Goal: Entertainment & Leisure: Consume media (video, audio)

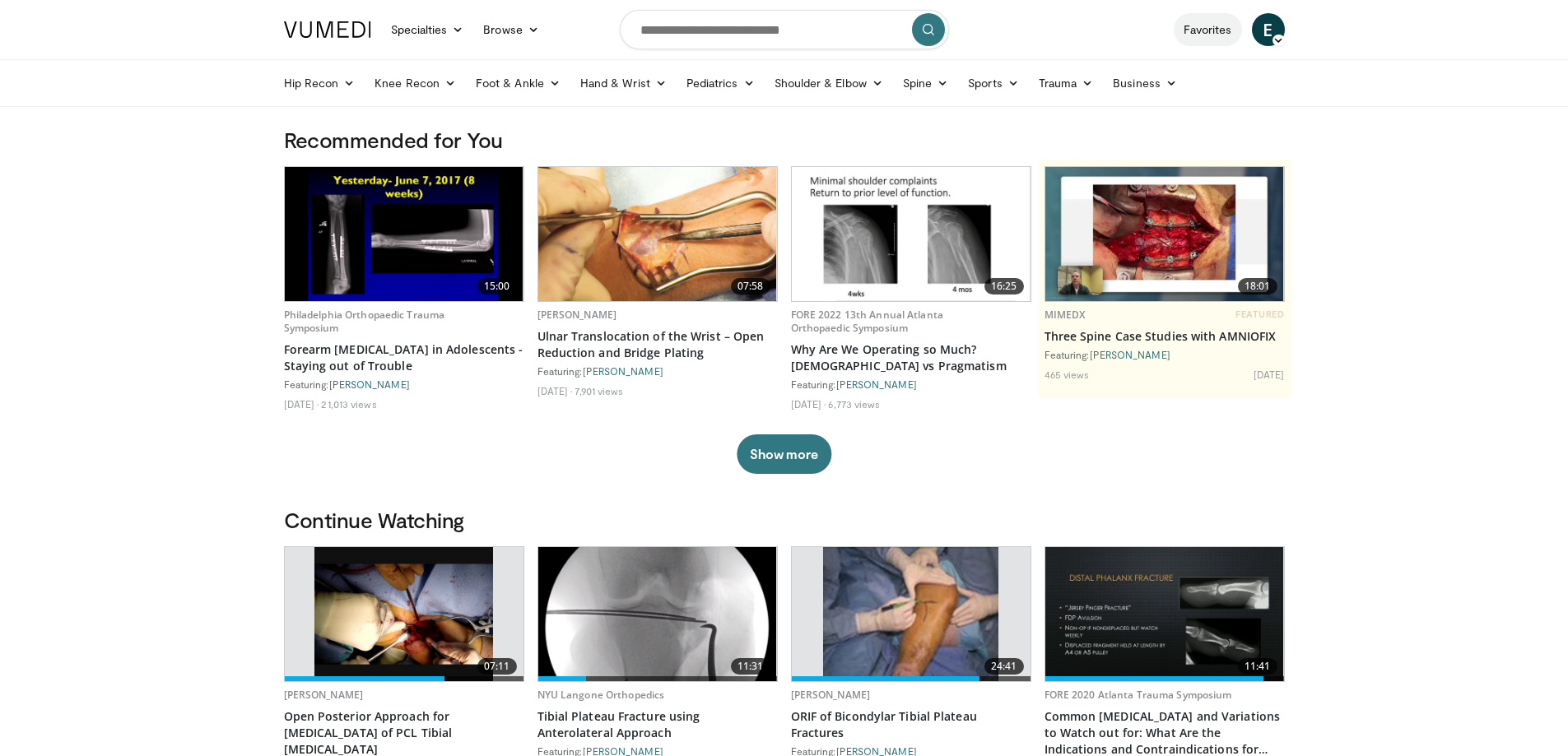
click at [1207, 28] on link "Favorites" at bounding box center [1208, 29] width 68 height 33
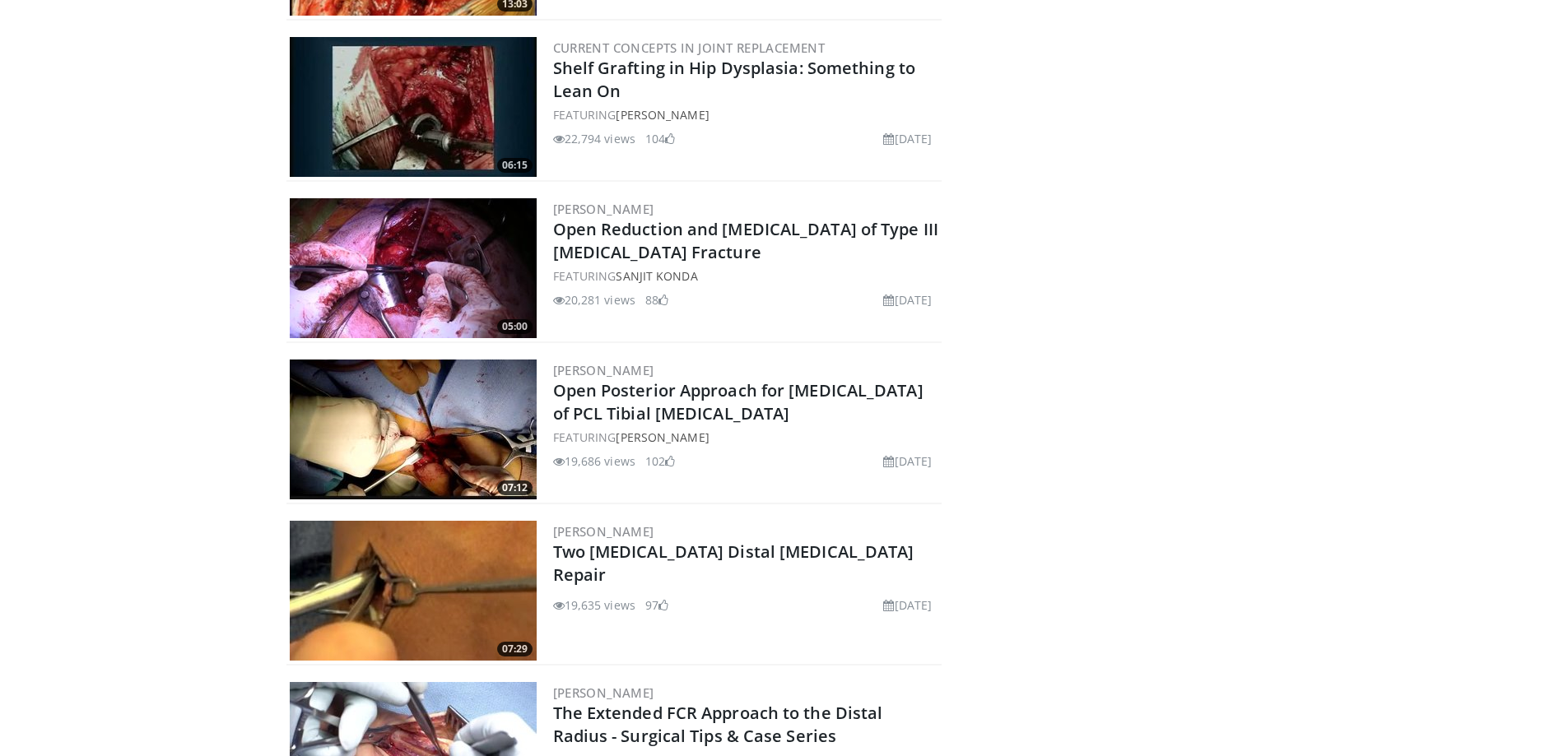
scroll to position [3755, 0]
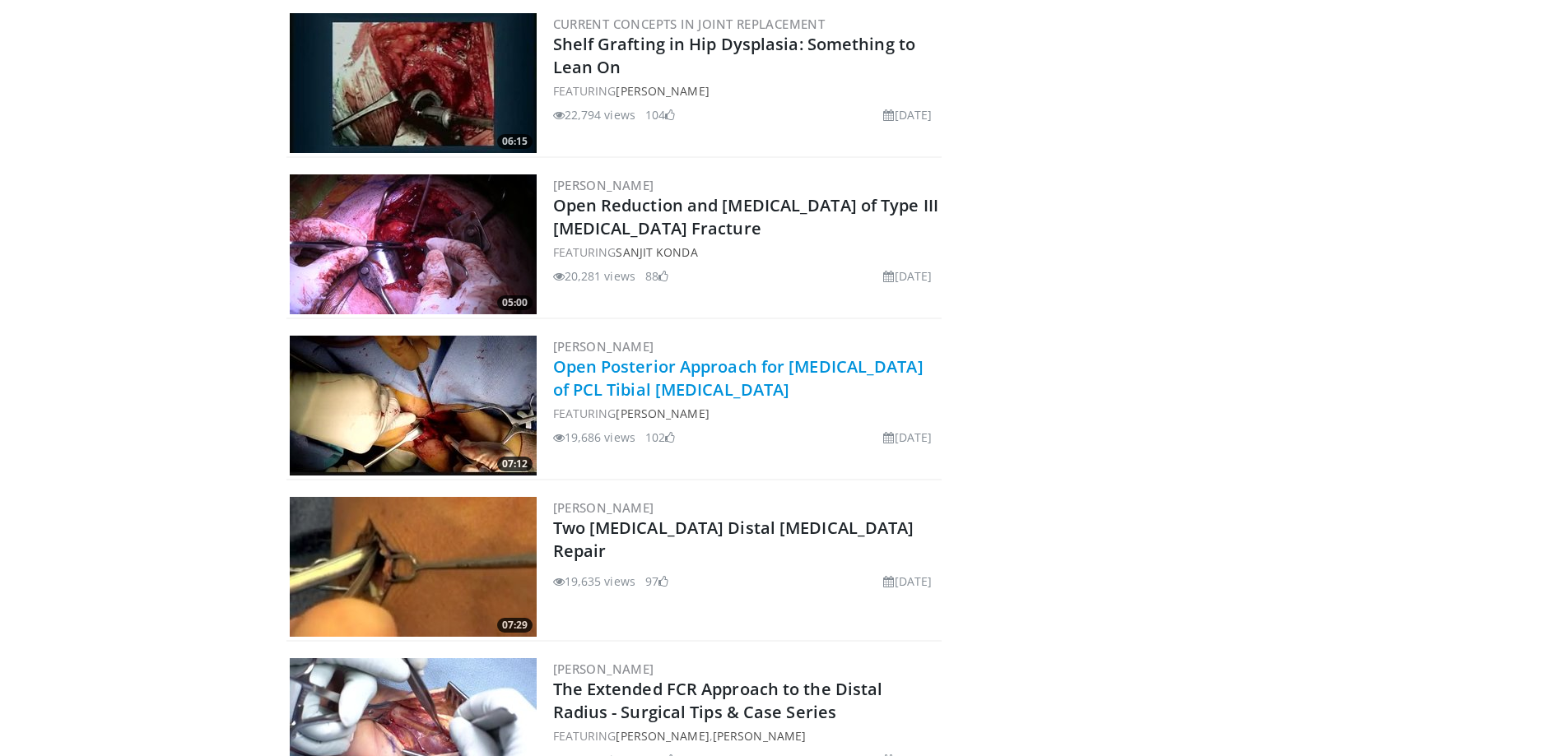
click at [691, 362] on link "Open Posterior Approach for [MEDICAL_DATA] of PCL Tibial [MEDICAL_DATA]" at bounding box center [738, 378] width 371 height 45
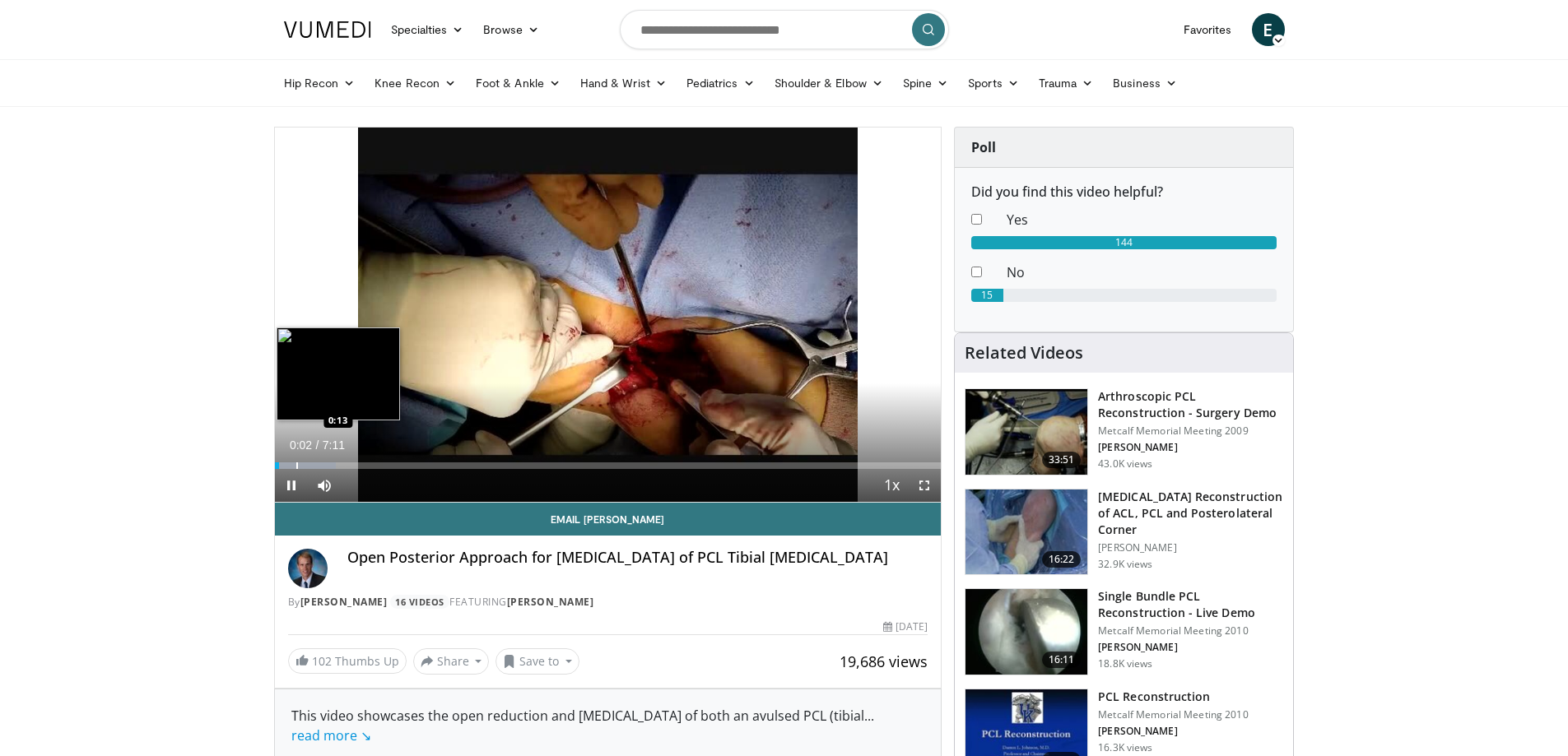
click at [295, 458] on div "Loaded : 9.18% 0:02 0:13" at bounding box center [608, 461] width 667 height 16
click at [321, 464] on div "Progress Bar" at bounding box center [322, 465] width 2 height 7
click at [351, 462] on div "Progress Bar" at bounding box center [352, 465] width 2 height 7
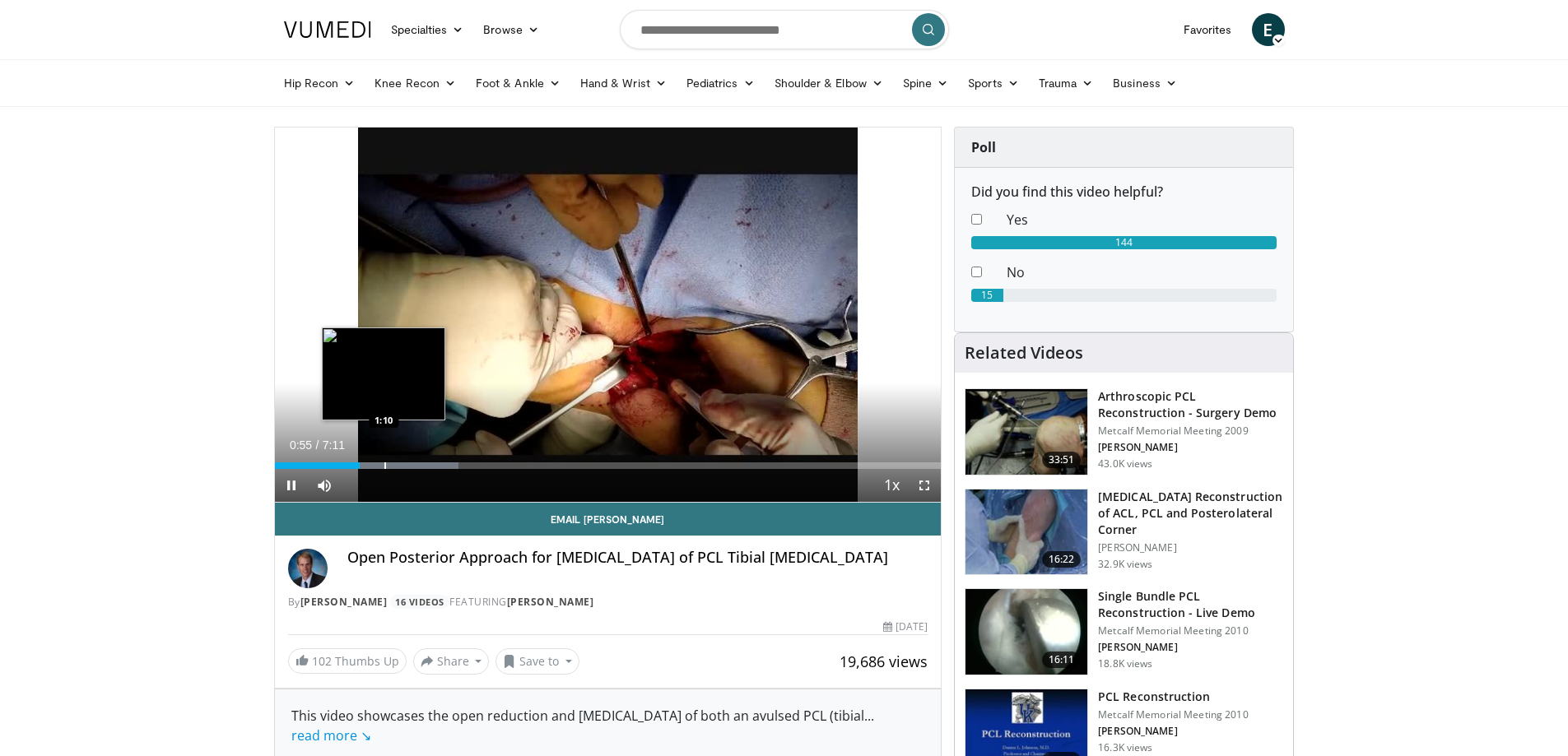
click at [385, 467] on div "Progress Bar" at bounding box center [386, 465] width 2 height 7
click at [420, 462] on div "Progress Bar" at bounding box center [421, 465] width 2 height 7
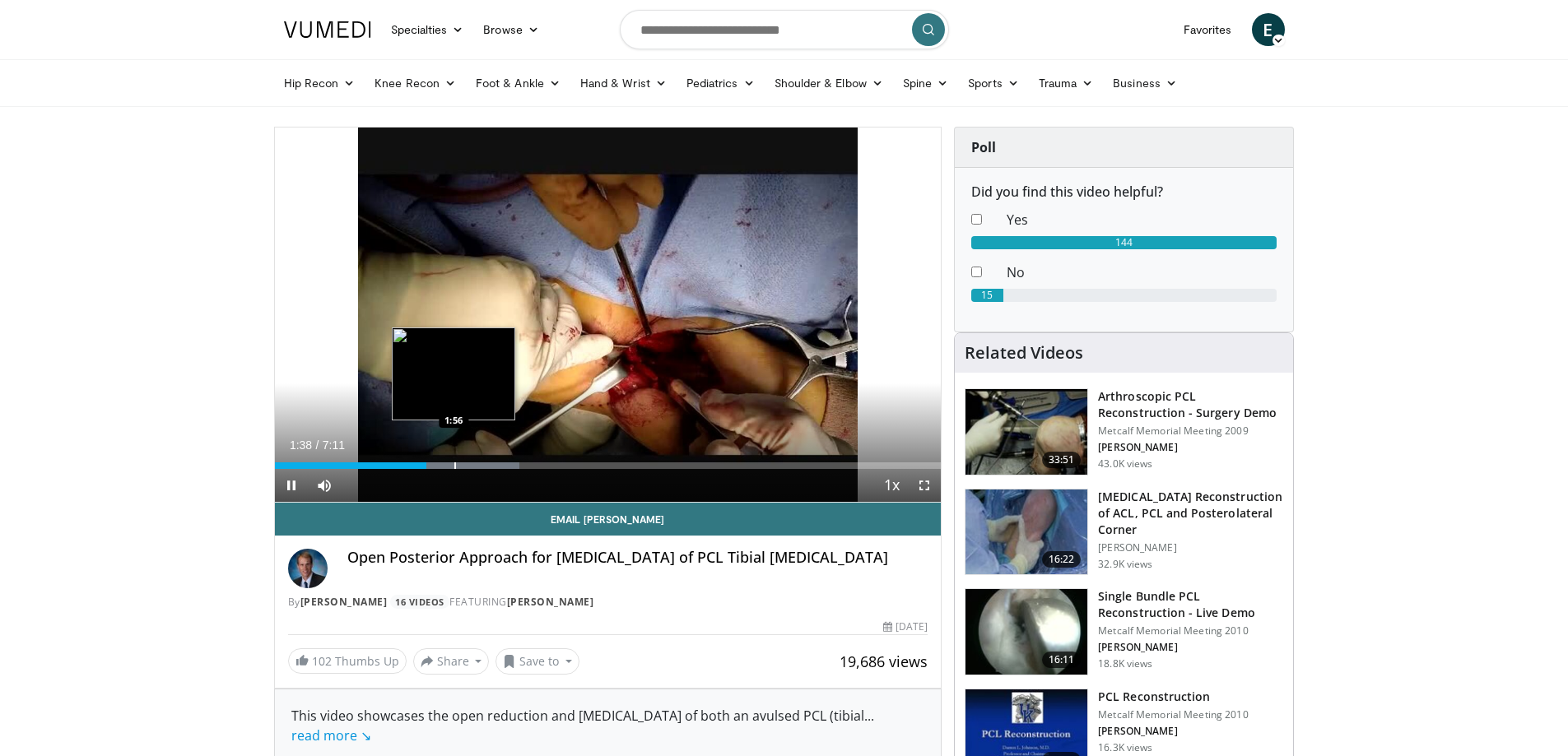
click at [455, 464] on div "Progress Bar" at bounding box center [456, 465] width 2 height 7
click at [484, 464] on div "Progress Bar" at bounding box center [480, 465] width 142 height 7
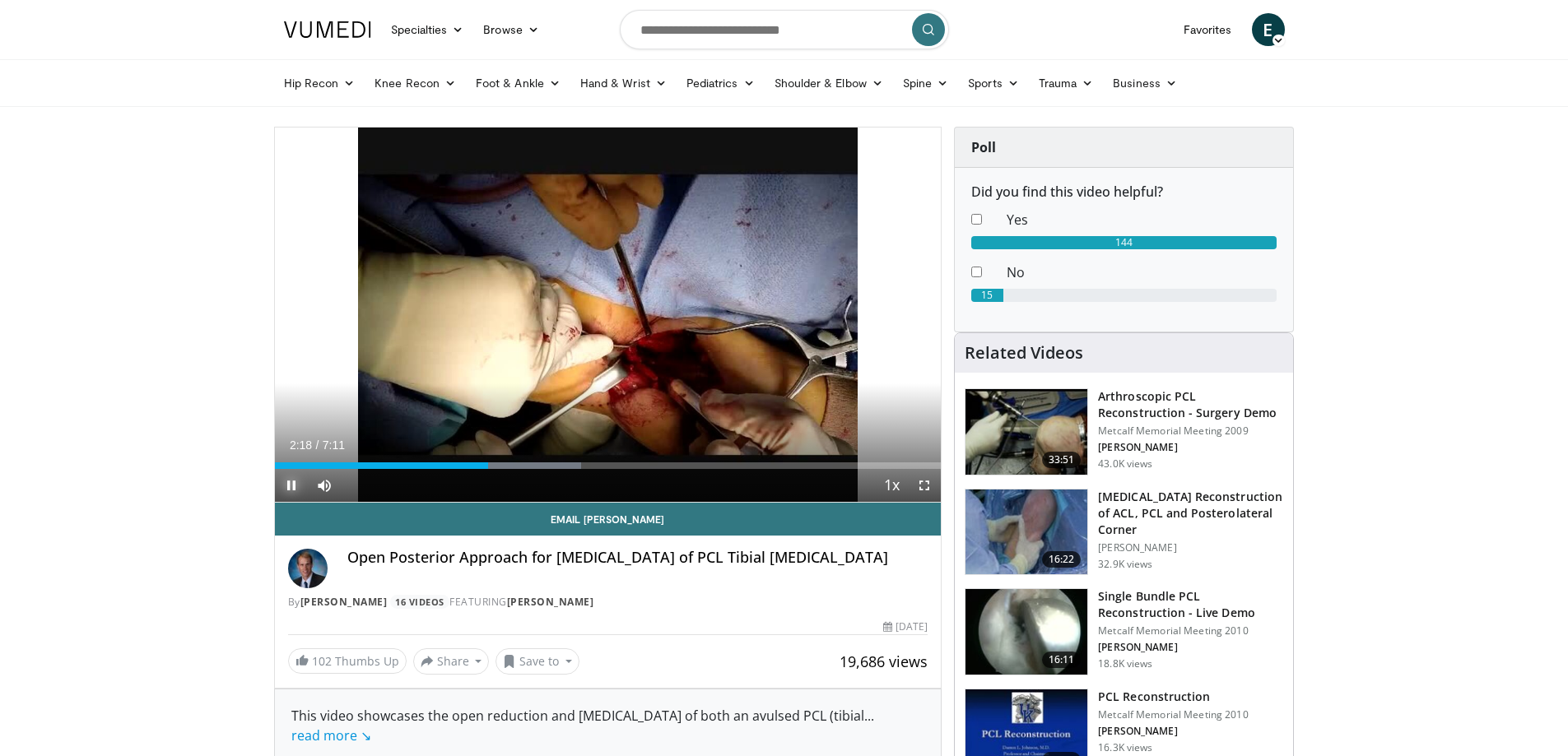
click at [290, 480] on span "Video Player" at bounding box center [290, 485] width 33 height 33
click at [291, 481] on span "Video Player" at bounding box center [290, 485] width 33 height 33
click at [927, 492] on span "Video Player" at bounding box center [924, 485] width 33 height 33
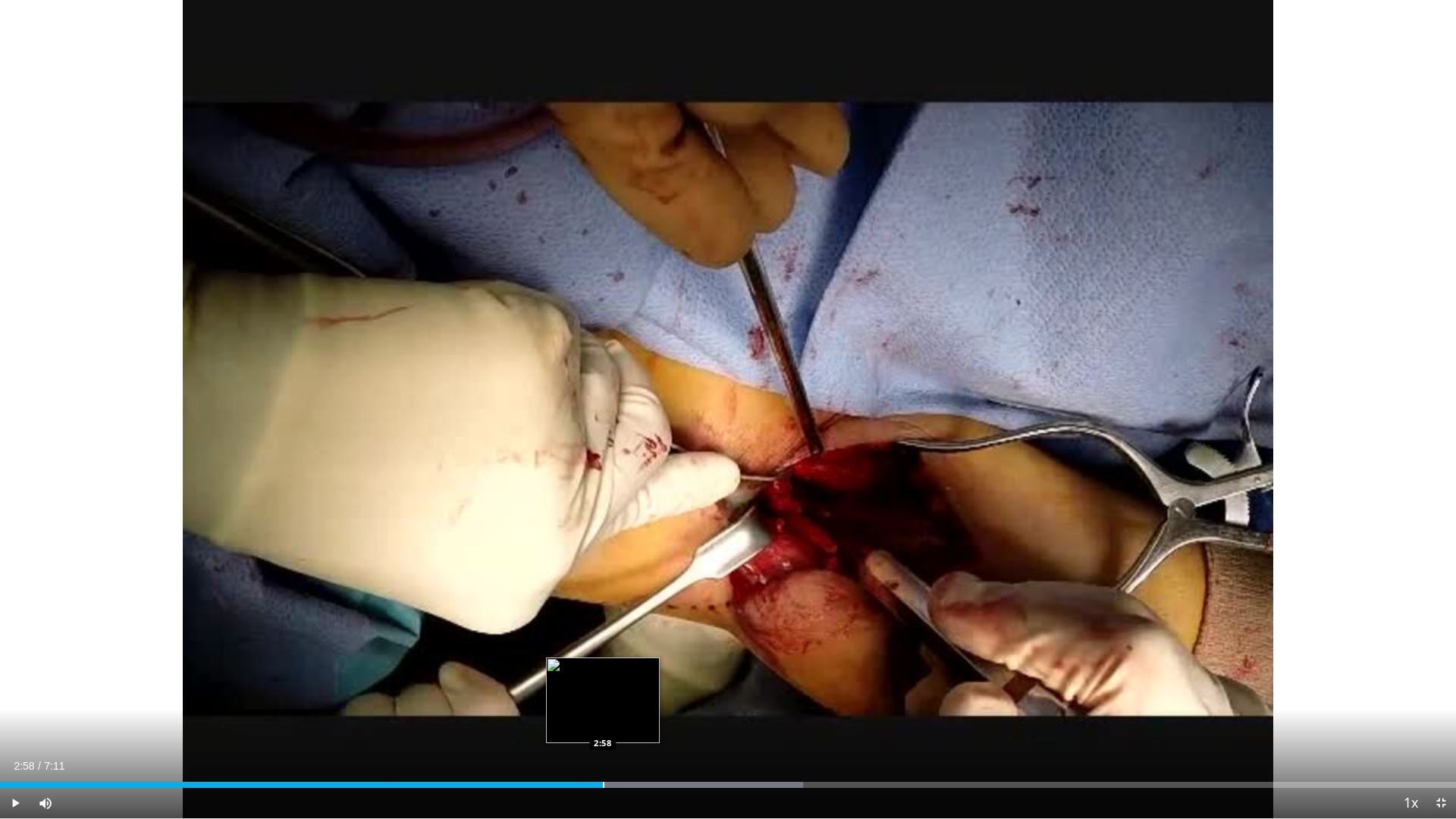
click at [603, 696] on div "Loaded : 55.16% 2:53 2:58" at bounding box center [728, 780] width 1456 height 15
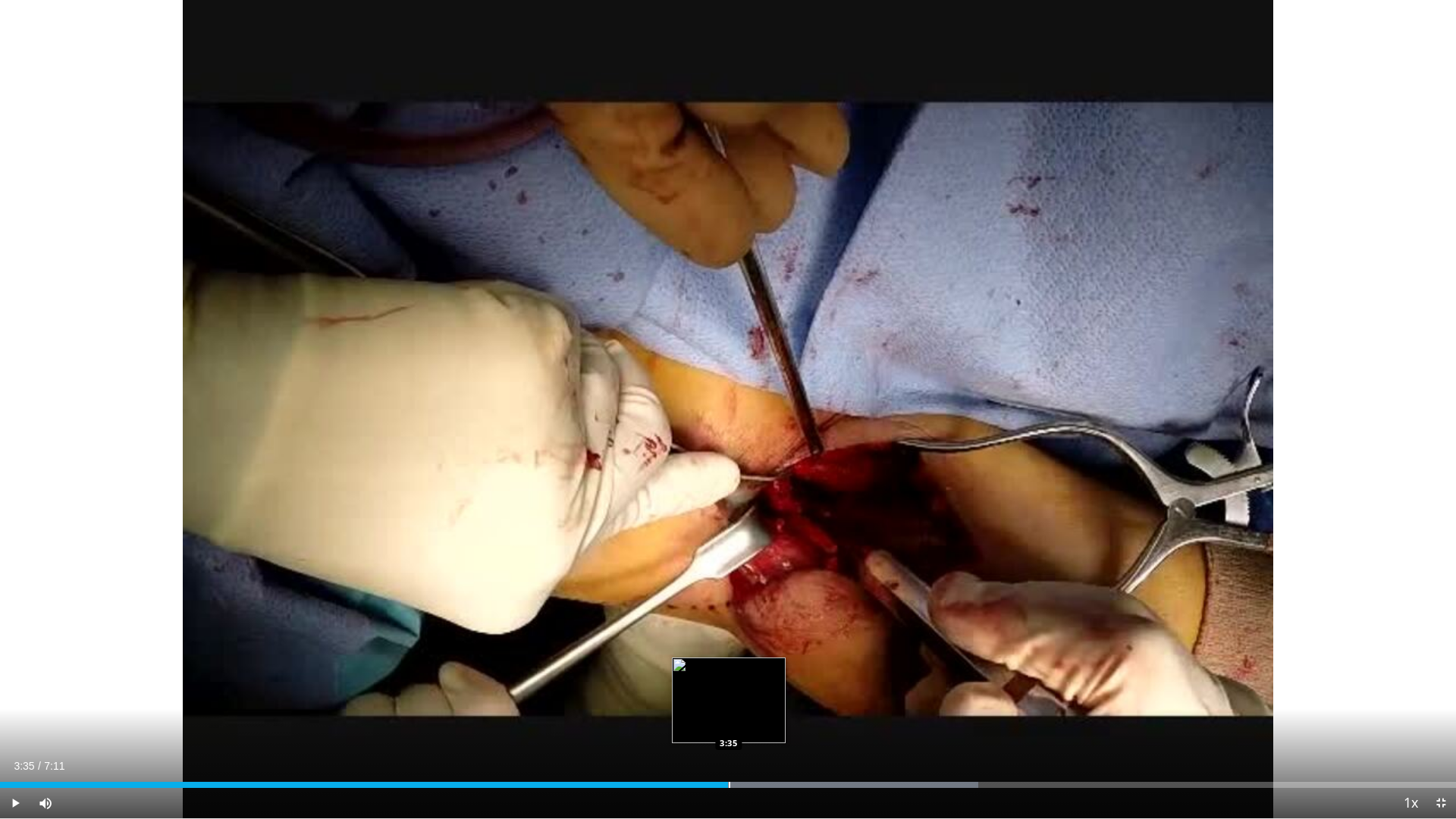
click at [728, 696] on div "Loaded : 67.21% 3:35 3:35" at bounding box center [728, 785] width 1456 height 6
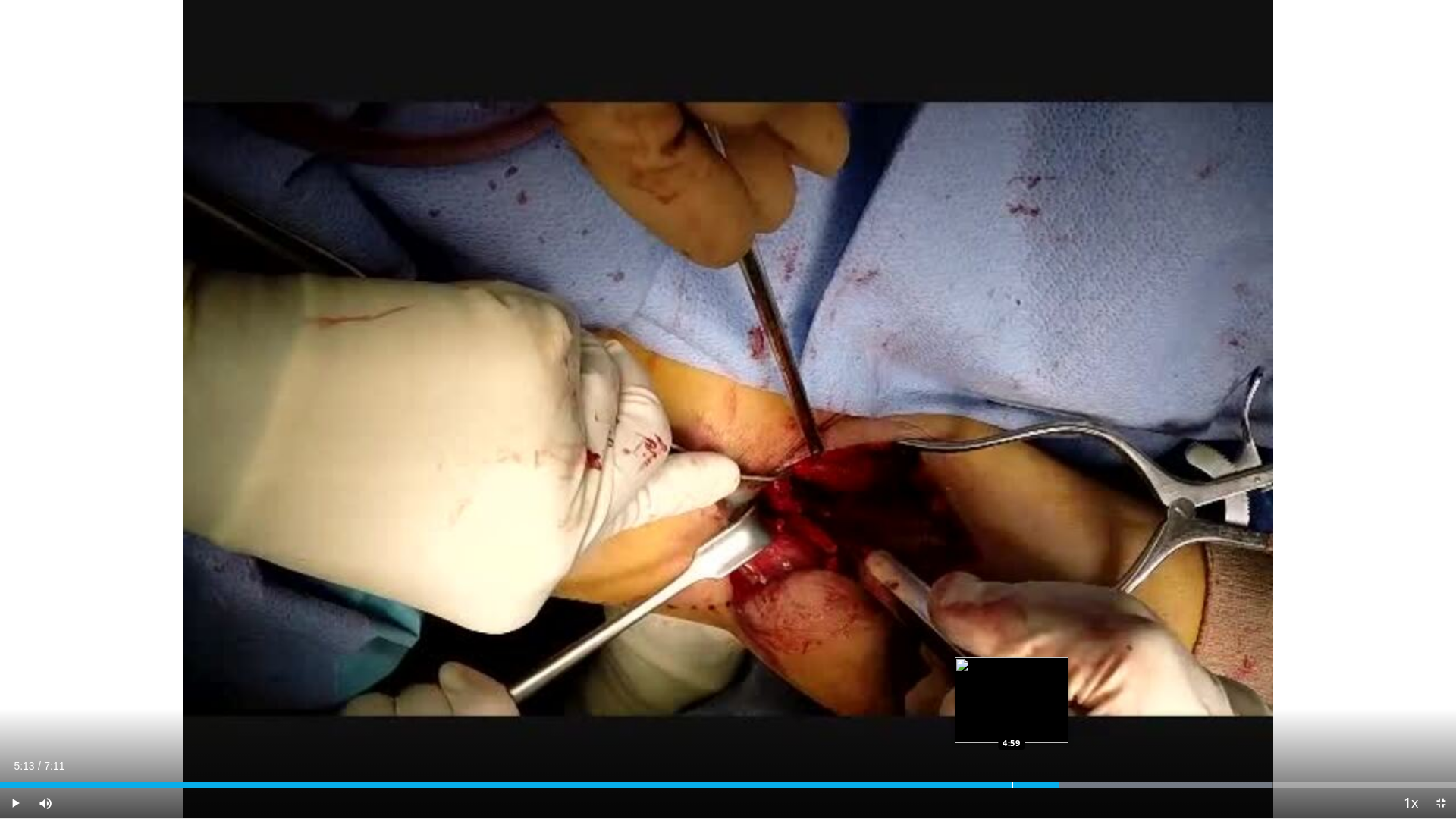
click at [1011, 696] on div "Progress Bar" at bounding box center [1012, 785] width 2 height 6
click at [963, 696] on div "Progress Bar" at bounding box center [963, 785] width 2 height 6
click at [949, 696] on div "Progress Bar" at bounding box center [949, 785] width 2 height 6
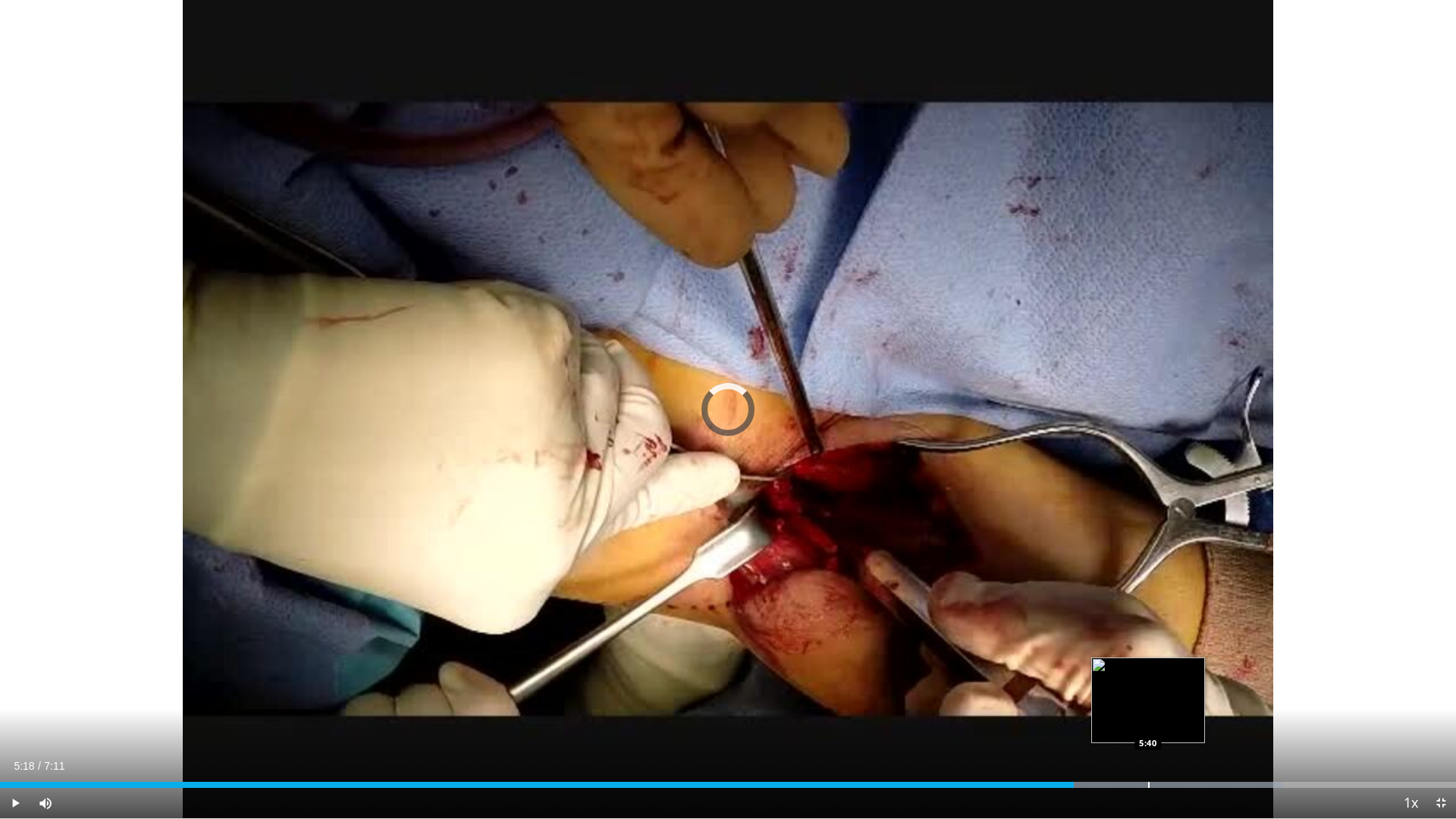
click at [1148, 696] on div "Loaded : 88.06% 5:18 5:40" at bounding box center [728, 780] width 1456 height 15
click at [1213, 696] on div "Loaded : 94.24% 5:41 5:59" at bounding box center [728, 780] width 1456 height 15
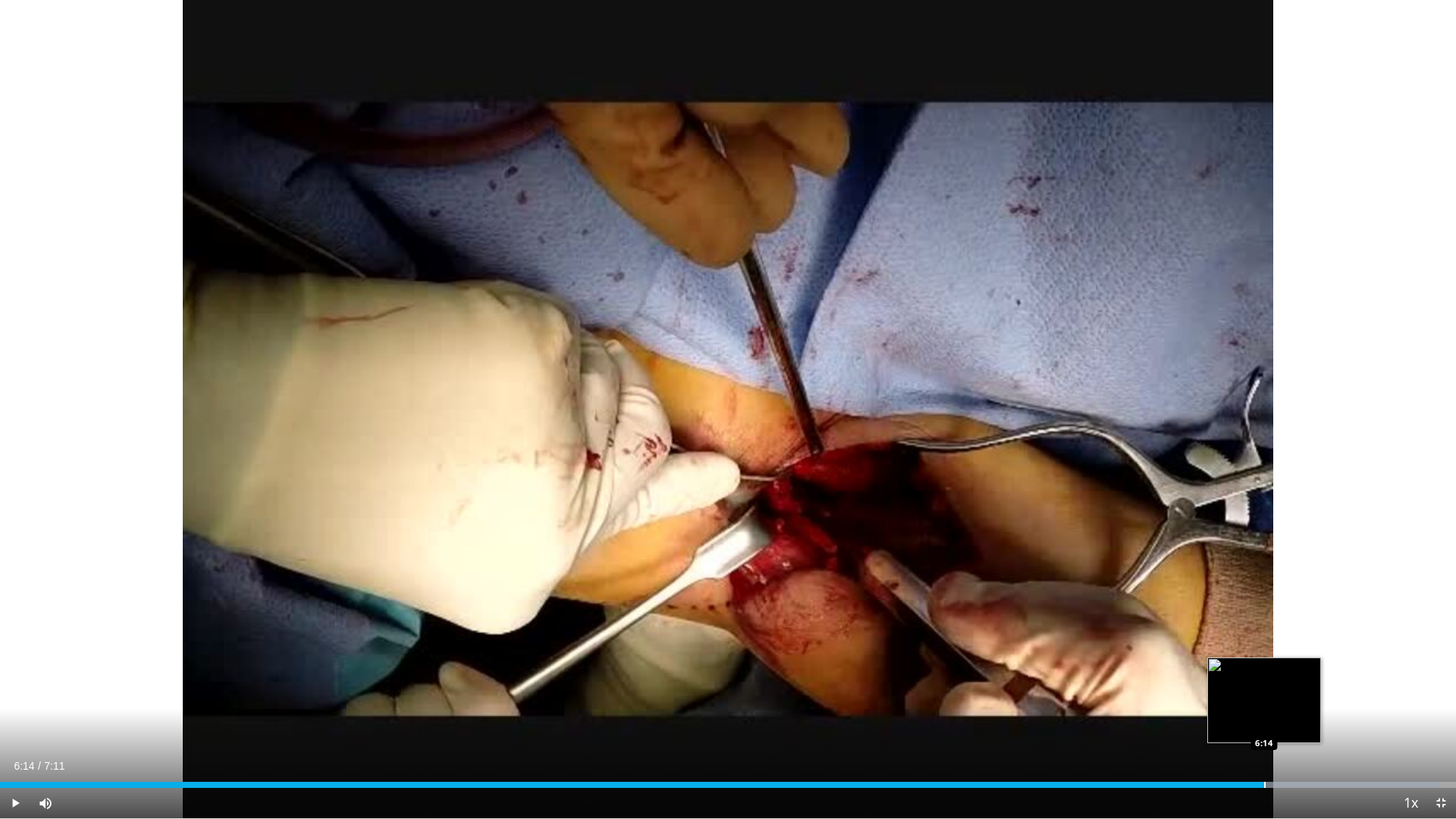
click at [1264, 696] on div "Loaded : 98.84% 6:14 6:14" at bounding box center [728, 780] width 1456 height 15
click at [1299, 696] on div "Progress Bar" at bounding box center [1299, 785] width 2 height 6
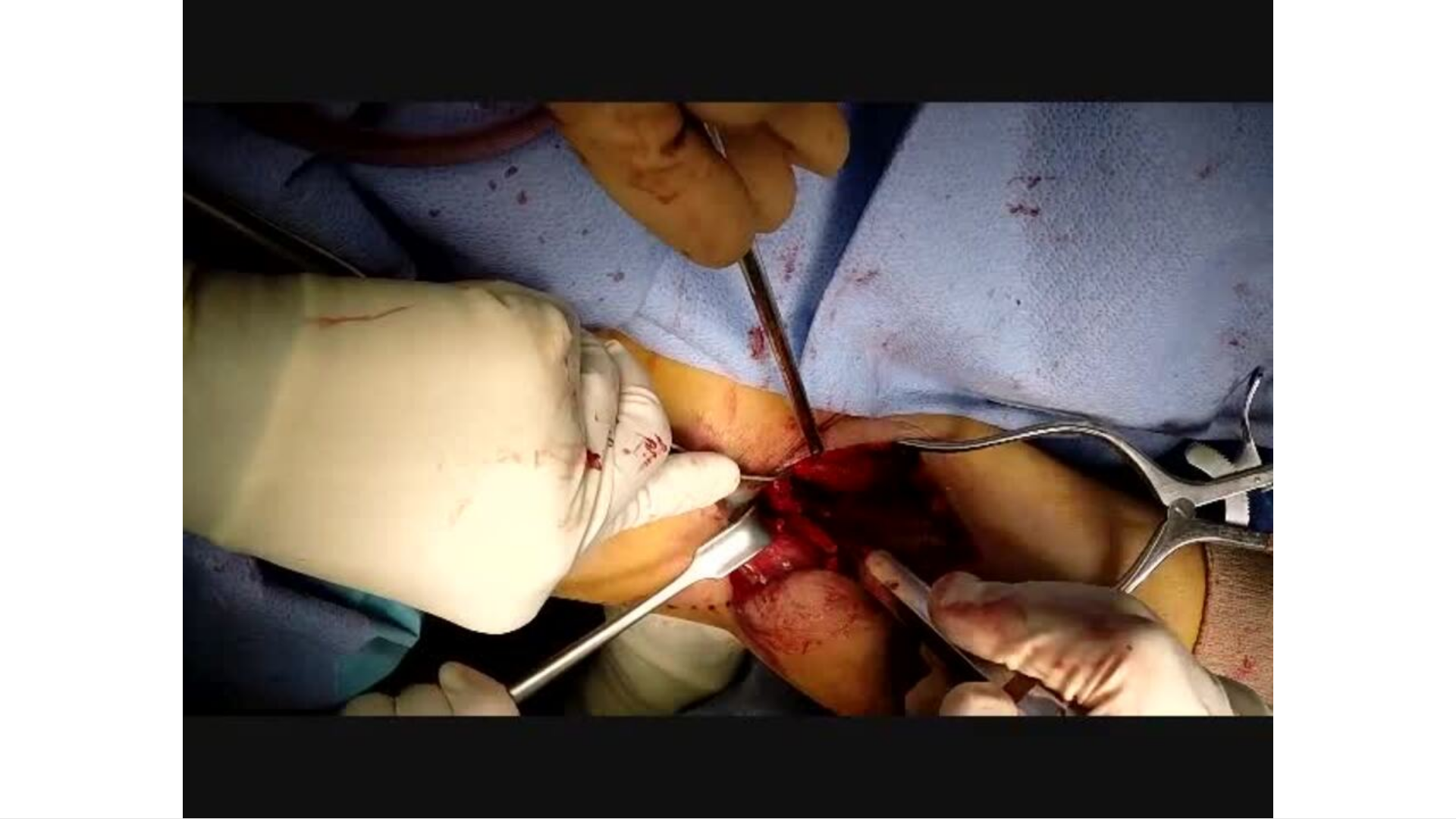
click at [1318, 696] on video-js "**********" at bounding box center [728, 410] width 1456 height 819
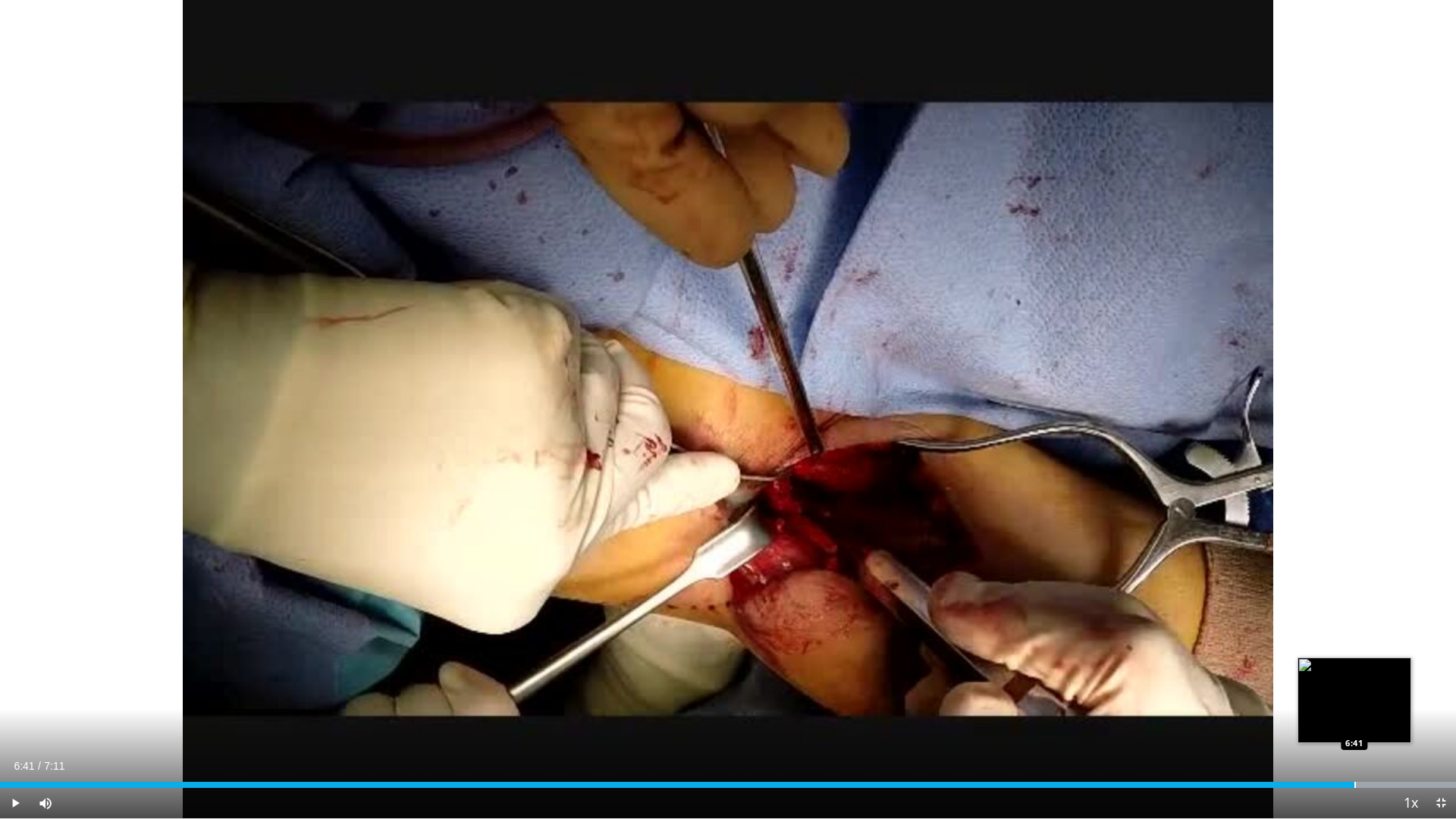
click at [1355, 696] on div "Loaded : 100.00% 6:41 6:41" at bounding box center [728, 780] width 1456 height 15
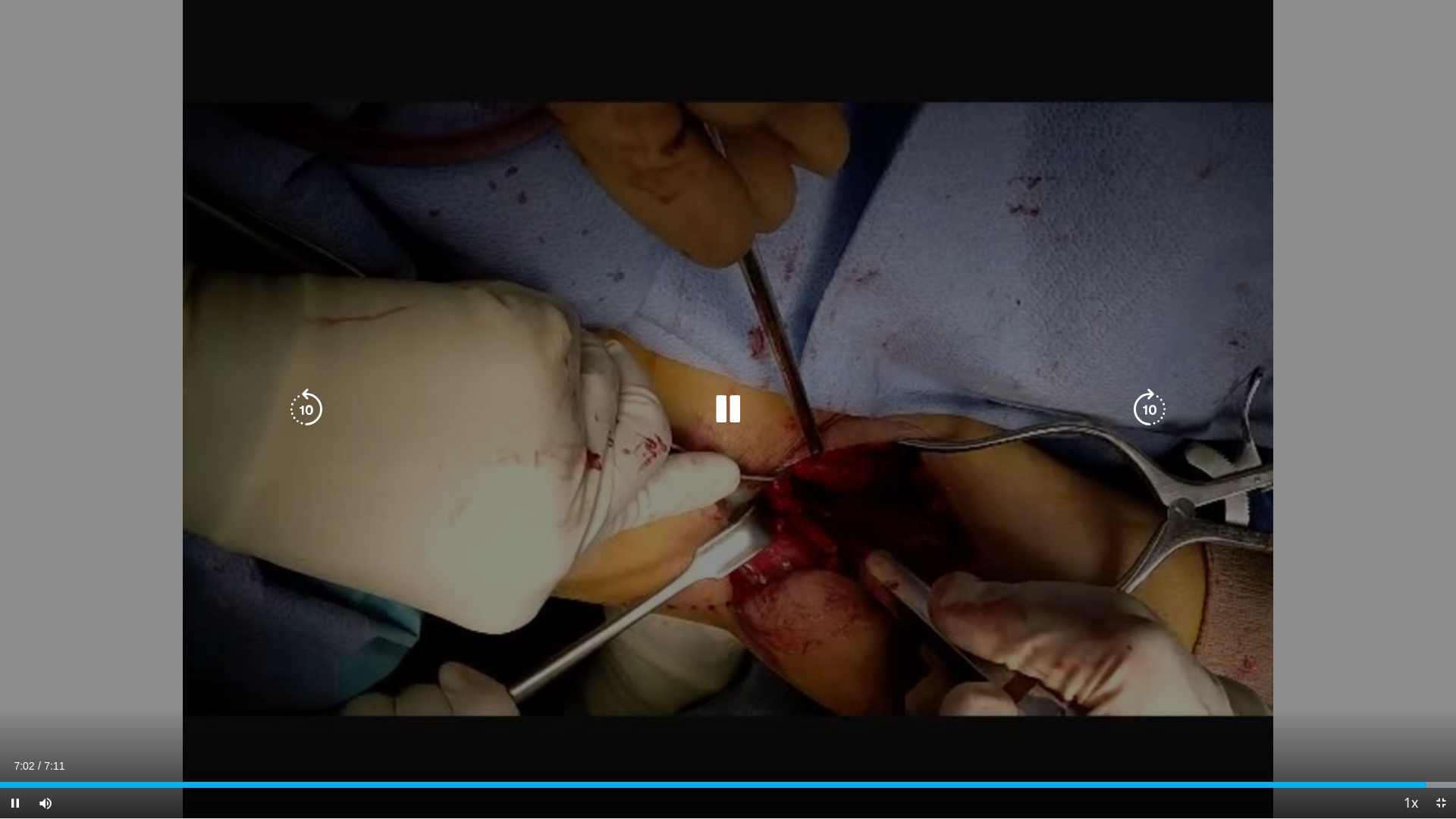
drag, startPoint x: 1385, startPoint y: 139, endPoint x: 1401, endPoint y: 63, distance: 77.7
click at [1385, 139] on div "10 seconds Tap to unmute" at bounding box center [728, 409] width 1456 height 818
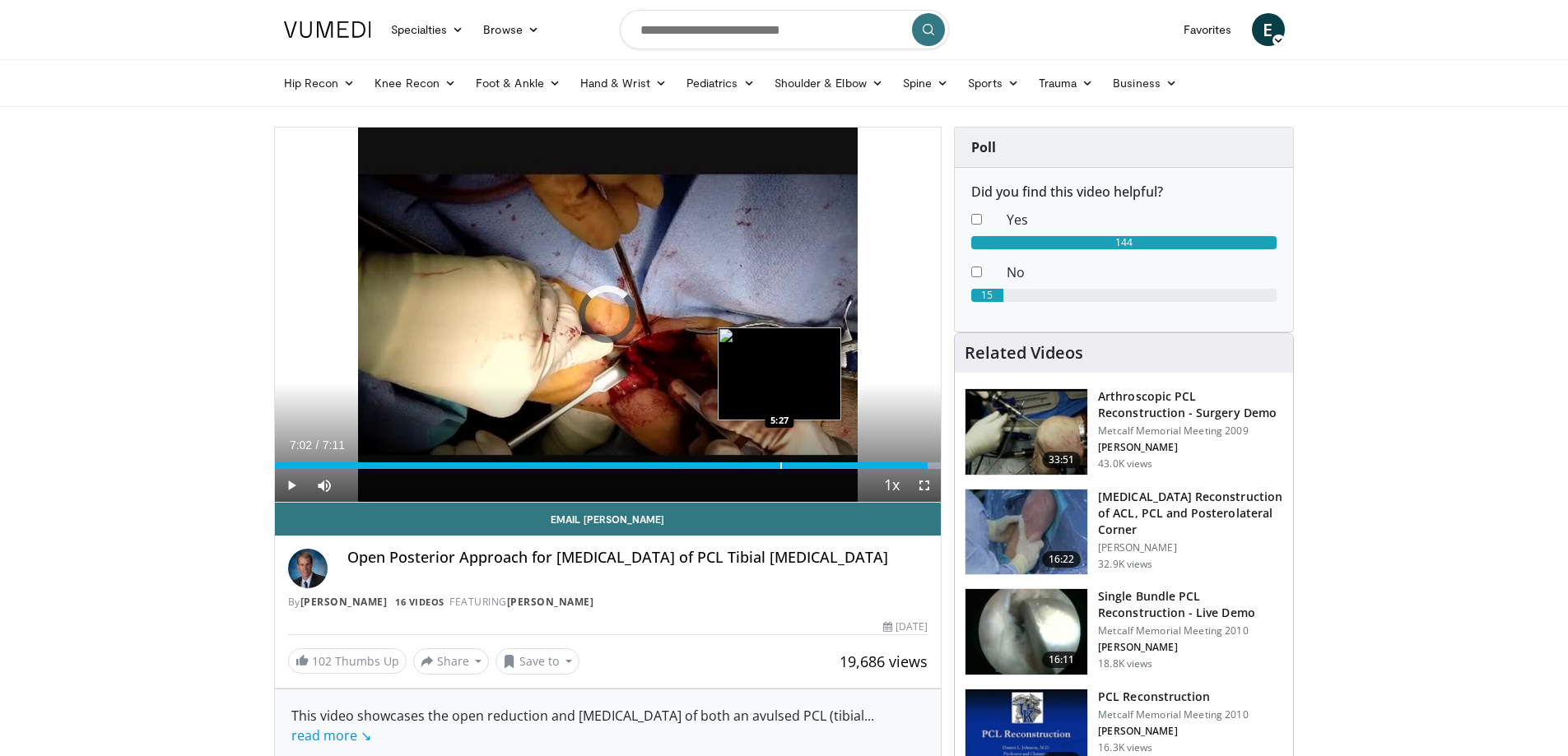
click at [781, 464] on div "Progress Bar" at bounding box center [782, 465] width 2 height 7
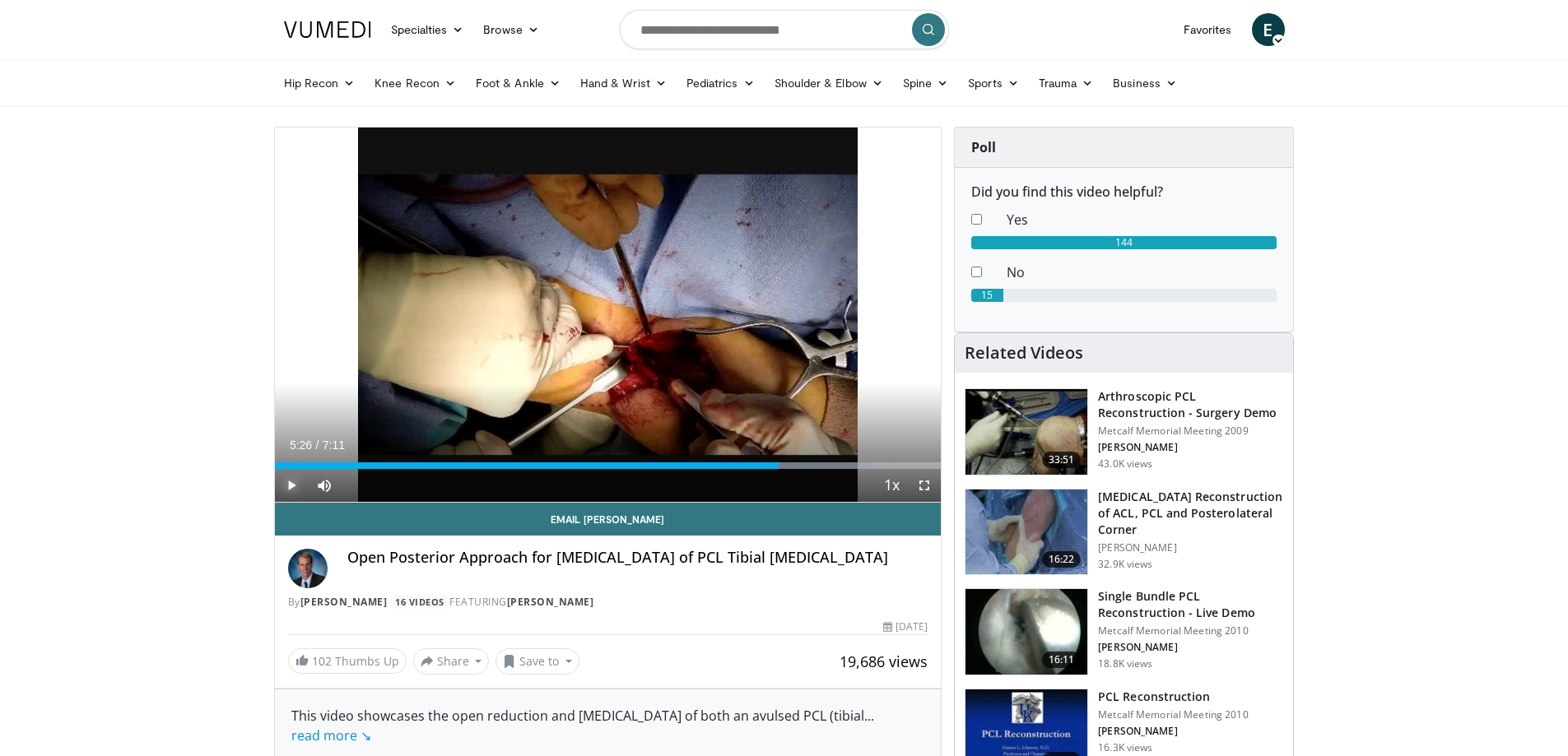
click at [290, 484] on span "Video Player" at bounding box center [290, 485] width 33 height 33
click at [841, 465] on div "Progress Bar" at bounding box center [822, 465] width 107 height 7
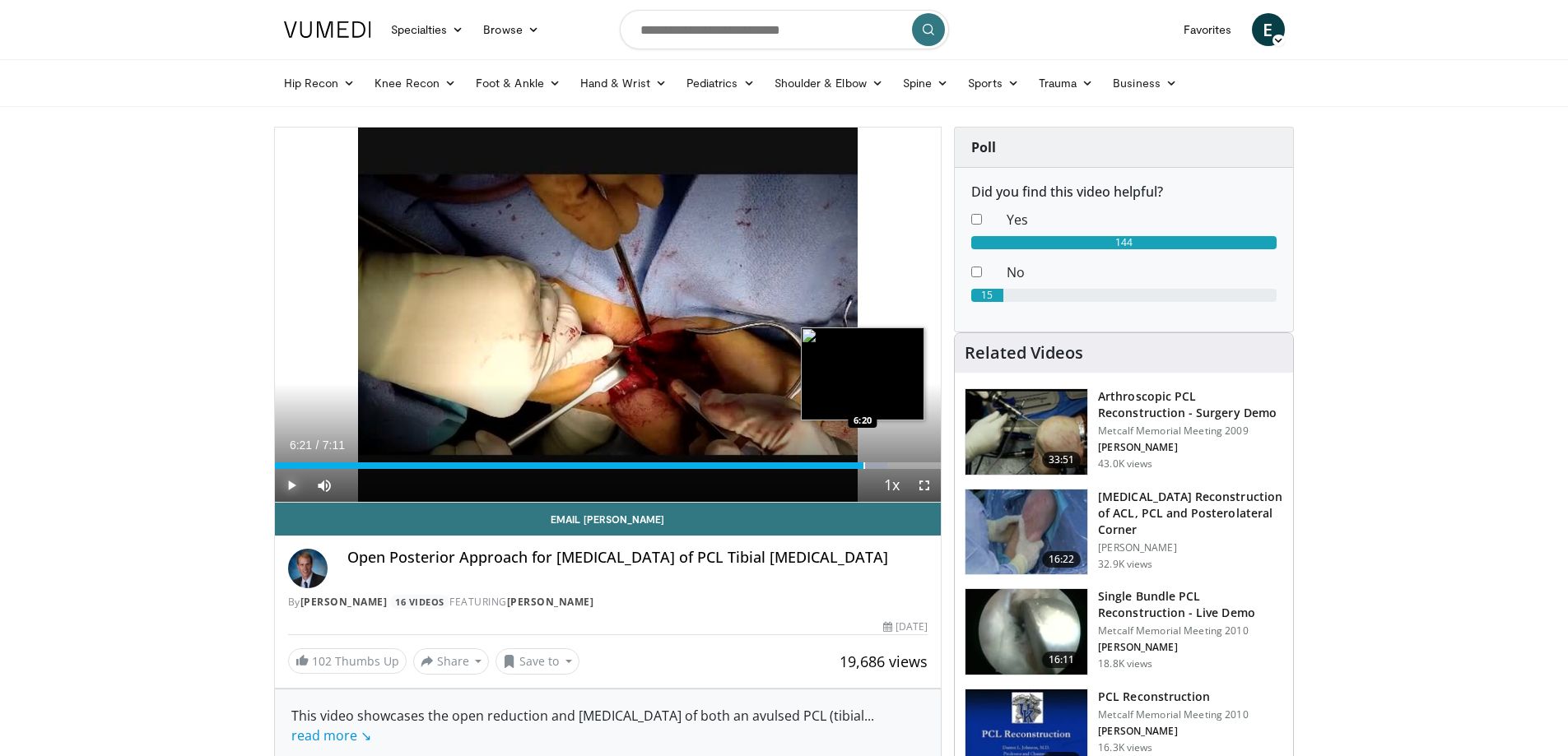
click at [864, 462] on div "Progress Bar" at bounding box center [865, 465] width 2 height 7
click at [878, 462] on div "Progress Bar" at bounding box center [879, 465] width 2 height 7
click at [289, 483] on span "Video Player" at bounding box center [290, 485] width 33 height 33
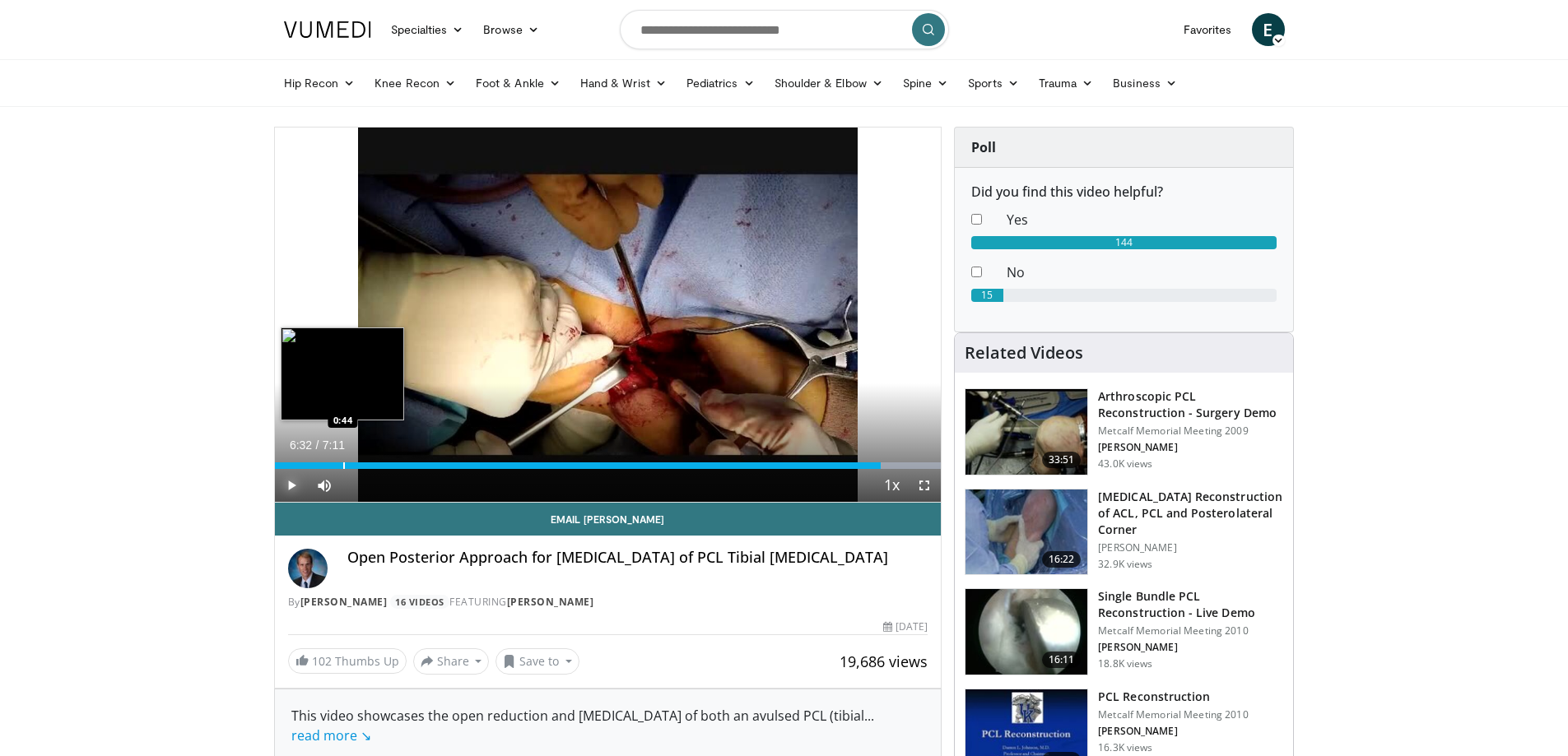
click at [344, 464] on div "Progress Bar" at bounding box center [345, 465] width 2 height 7
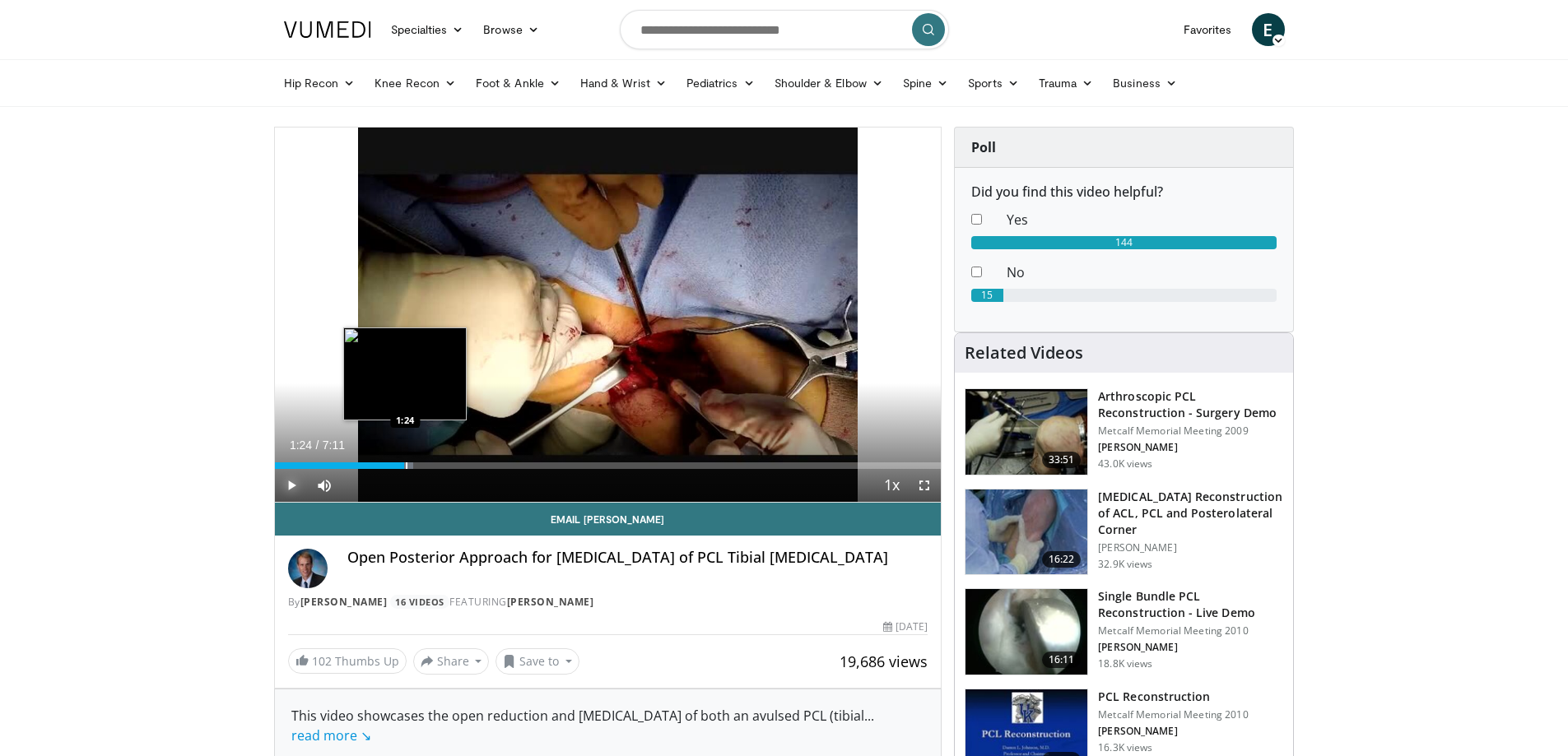
click at [406, 463] on div "Progress Bar" at bounding box center [407, 465] width 2 height 7
click at [434, 462] on div "Loaded : 34.46% 1:24 1:43" at bounding box center [608, 465] width 667 height 7
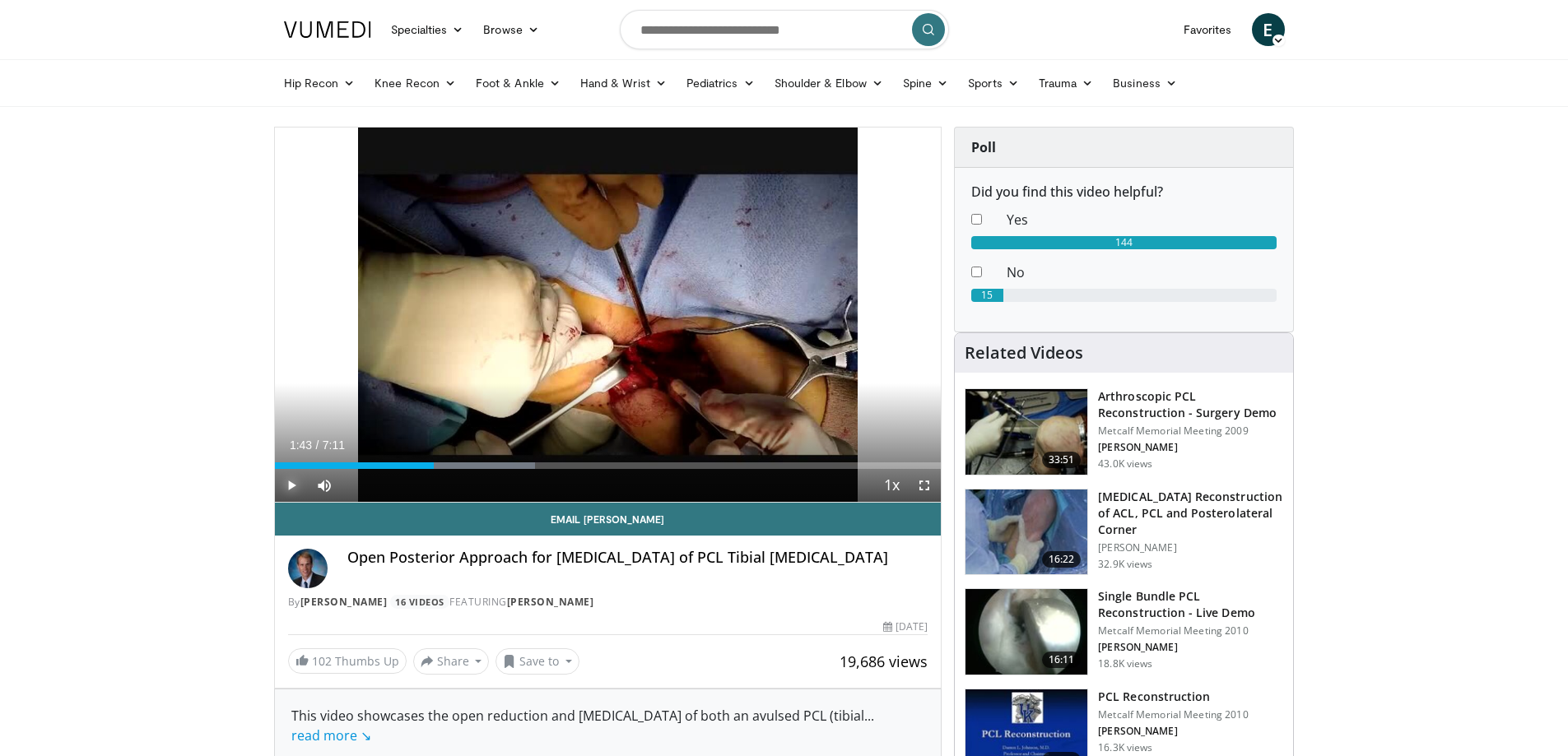
drag, startPoint x: 287, startPoint y: 485, endPoint x: 387, endPoint y: 479, distance: 100.2
click at [288, 484] on span "Video Player" at bounding box center [290, 485] width 33 height 33
click at [508, 462] on div "Progress Bar" at bounding box center [467, 465] width 136 height 7
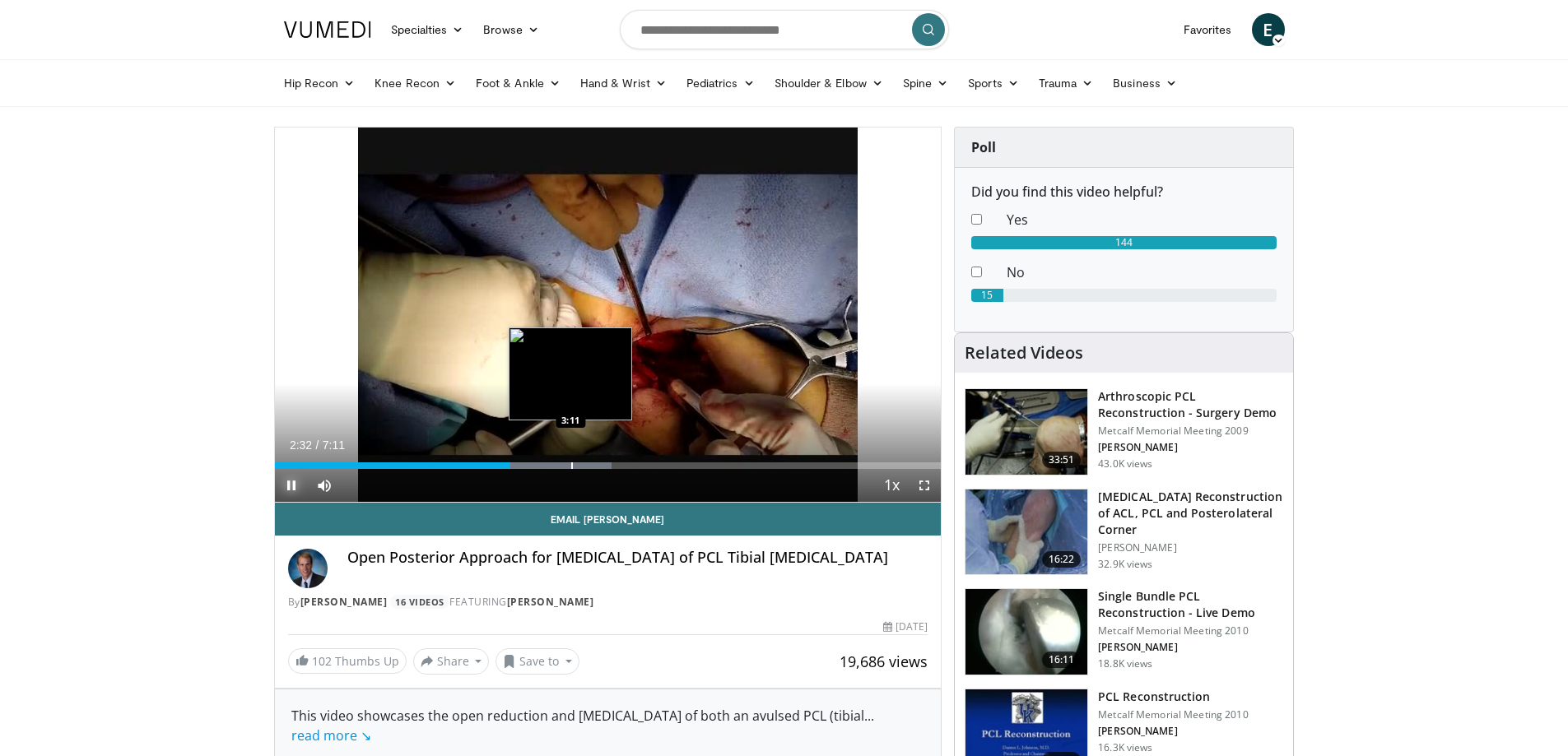
click at [572, 464] on div "Progress Bar" at bounding box center [572, 465] width 2 height 7
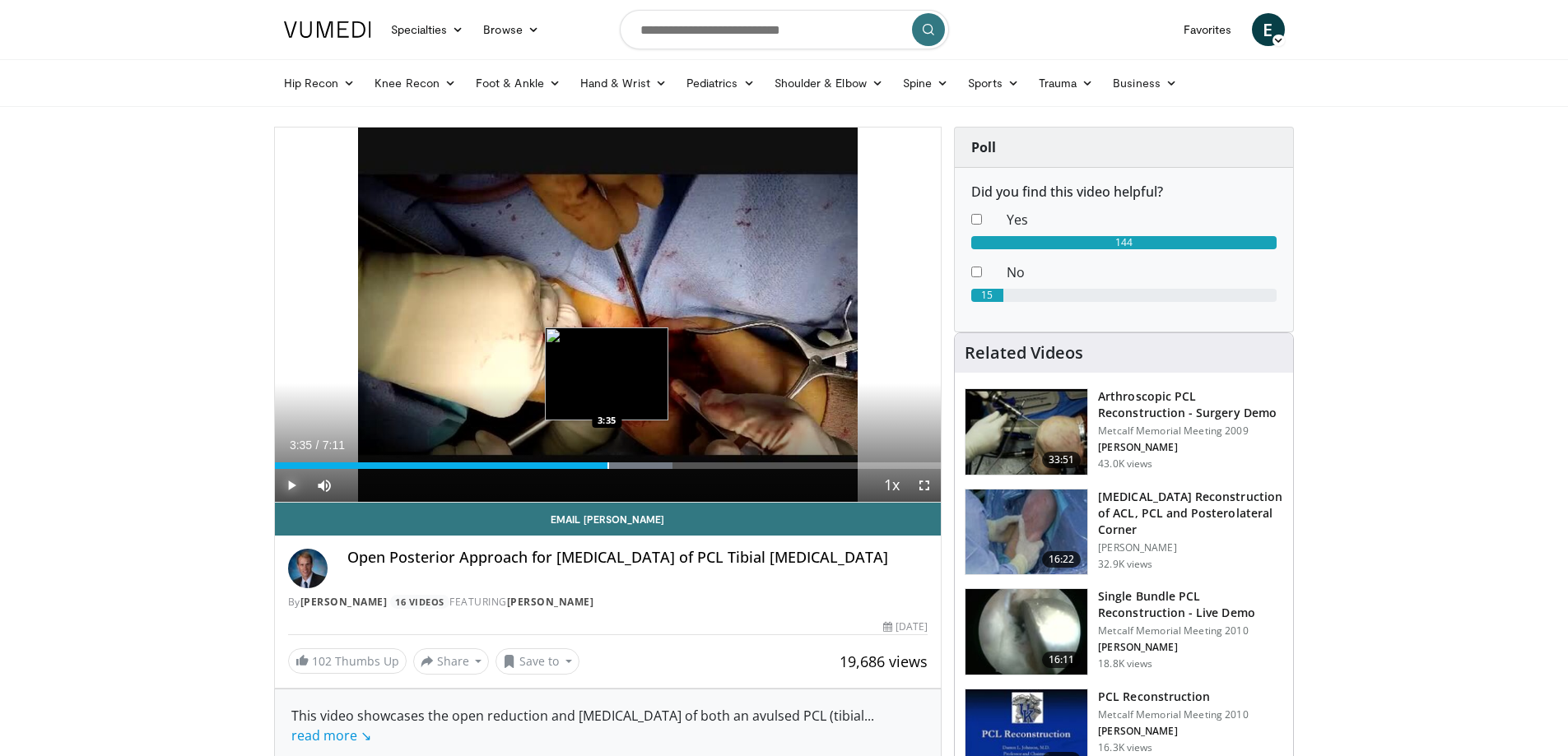
click at [608, 462] on div "Progress Bar" at bounding box center [609, 465] width 2 height 7
click at [586, 459] on div "Loaded : 64.34% 3:37 3:21" at bounding box center [608, 461] width 667 height 16
click at [928, 483] on span "Video Player" at bounding box center [924, 485] width 33 height 33
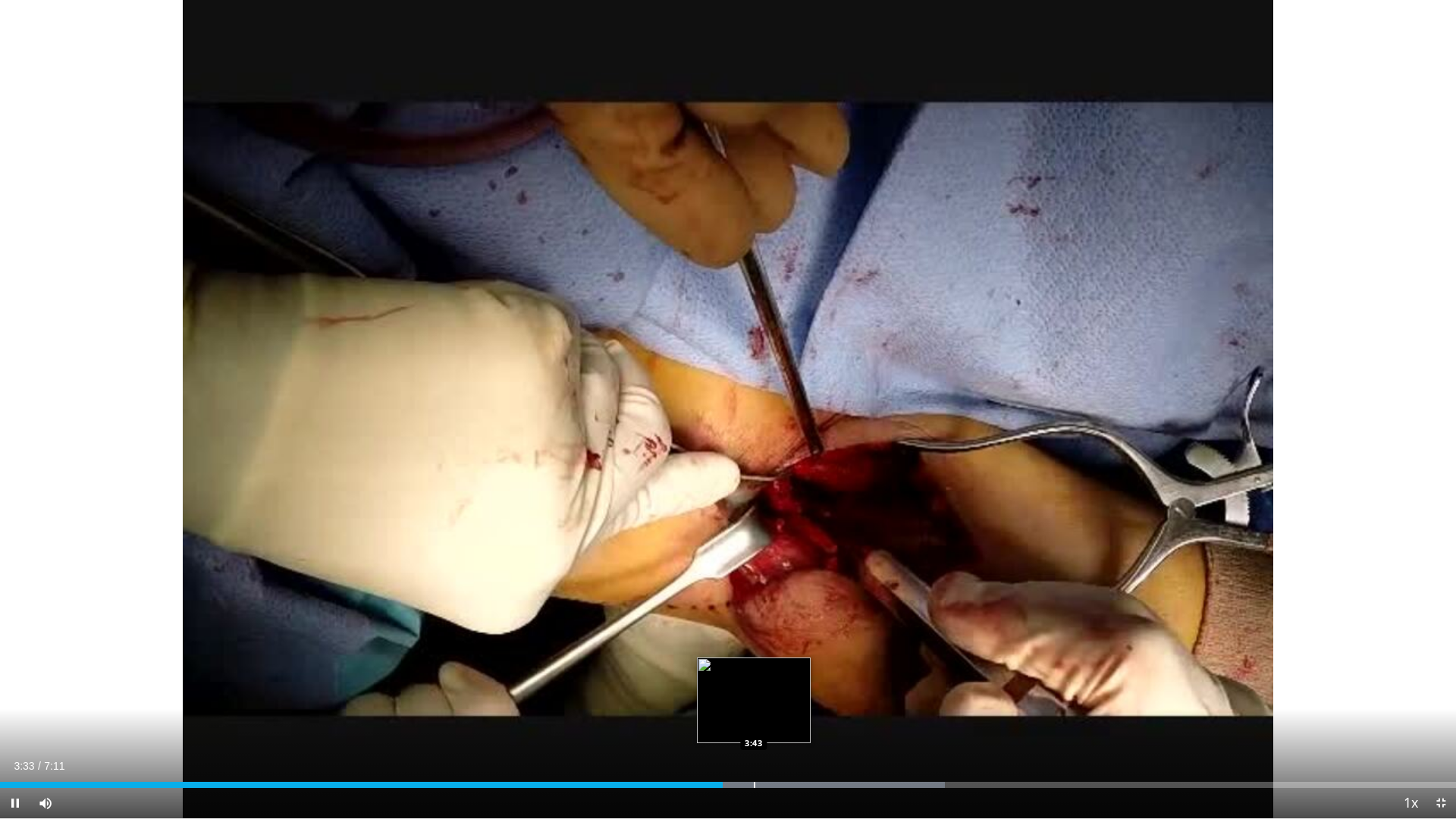
click at [753, 696] on div "Progress Bar" at bounding box center [754, 785] width 2 height 6
click at [810, 696] on div "Progress Bar" at bounding box center [811, 785] width 2 height 6
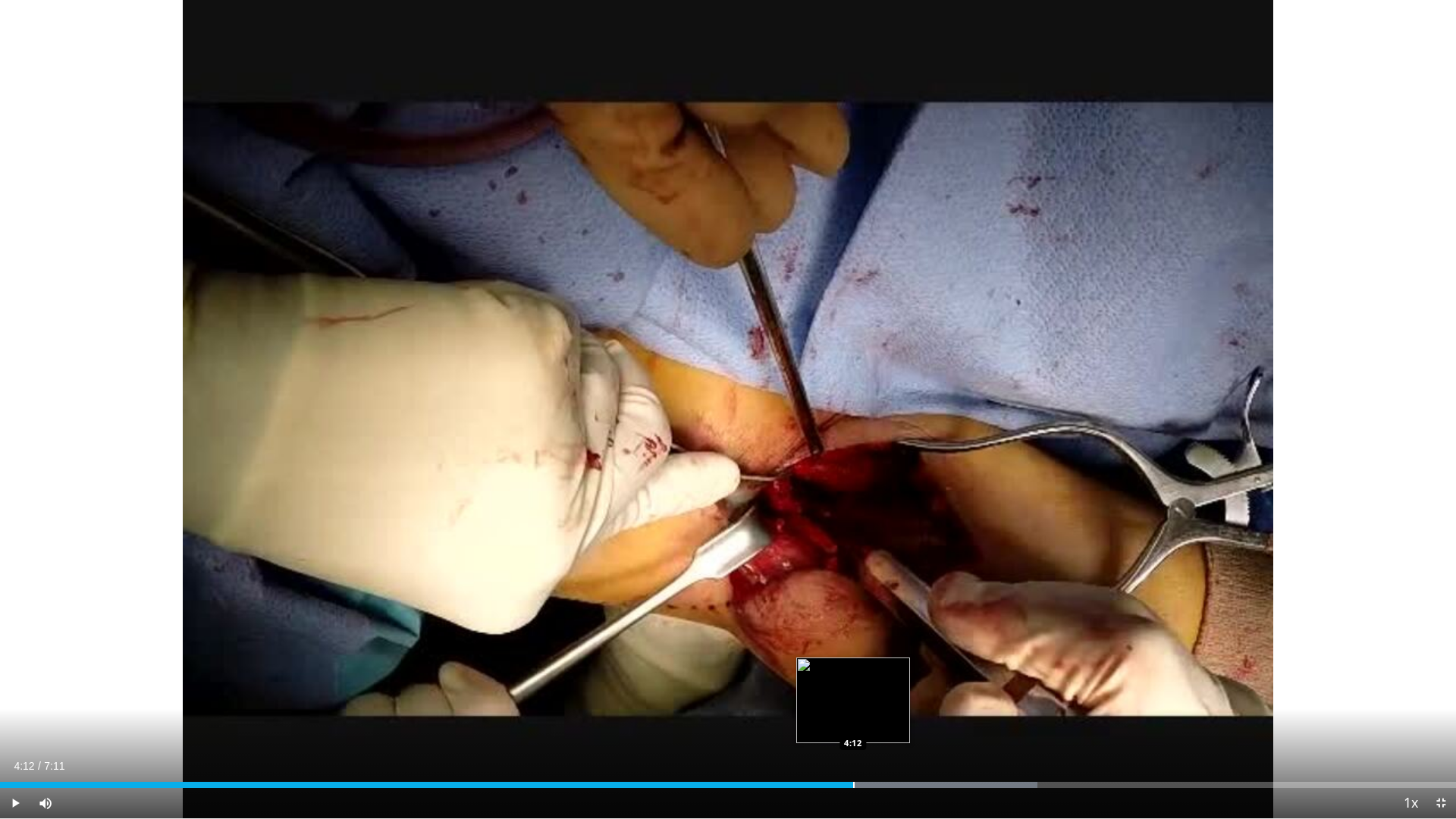
click at [853, 696] on div "Loaded : 71.24% 4:12 4:12" at bounding box center [728, 780] width 1456 height 15
click at [11, 696] on span "Video Player" at bounding box center [15, 803] width 30 height 30
